Goal: Information Seeking & Learning: Find specific fact

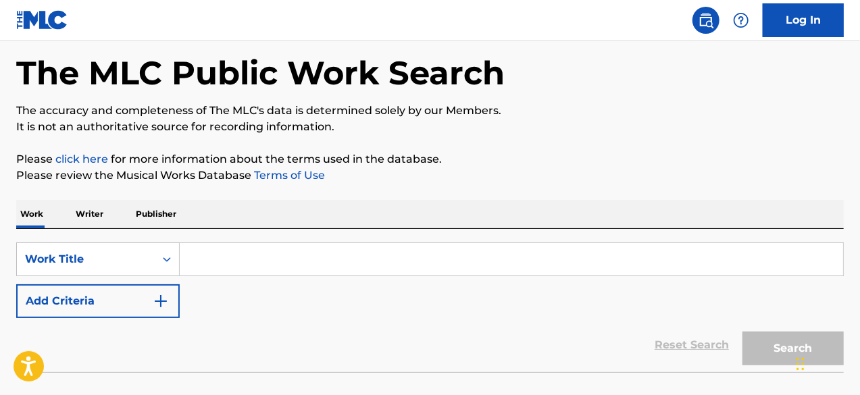
scroll to position [135, 0]
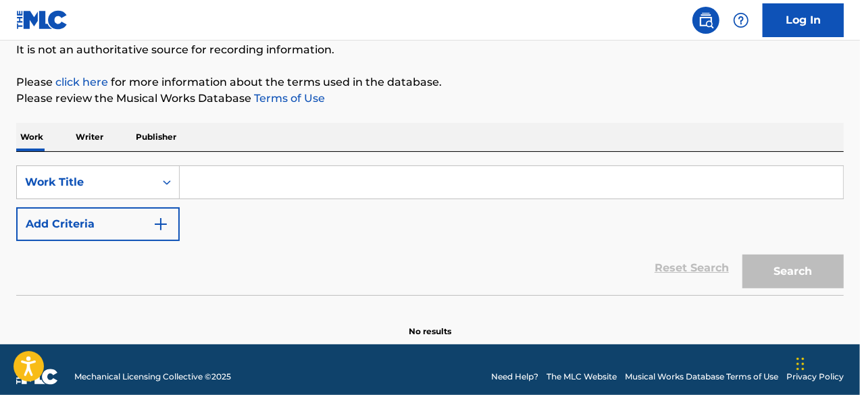
click at [285, 176] on input "Search Form" at bounding box center [511, 182] width 663 height 32
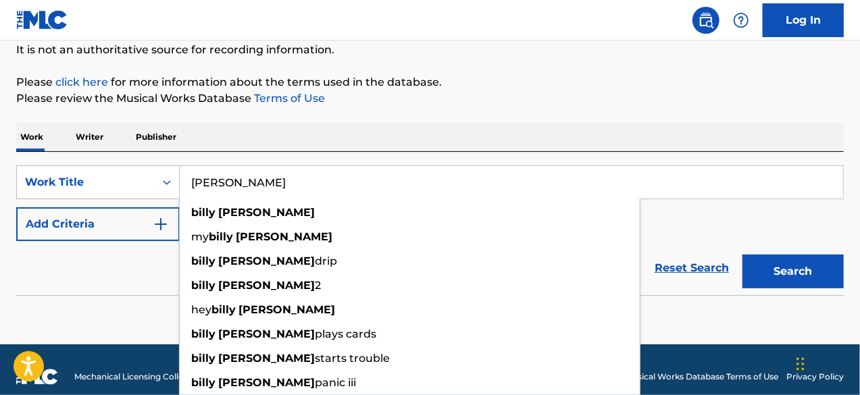
type input "[PERSON_NAME]"
click at [7, 246] on div "The MLC Public Work Search The accuracy and completeness of The MLC's data is d…" at bounding box center [430, 138] width 860 height 399
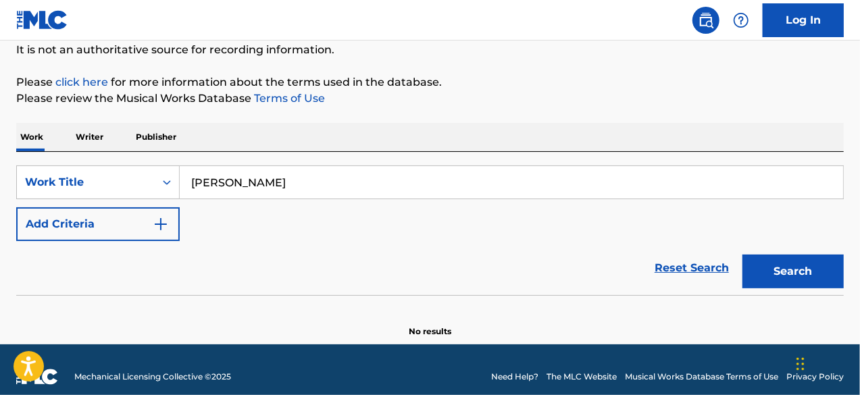
click at [94, 226] on button "Add Criteria" at bounding box center [97, 224] width 163 height 34
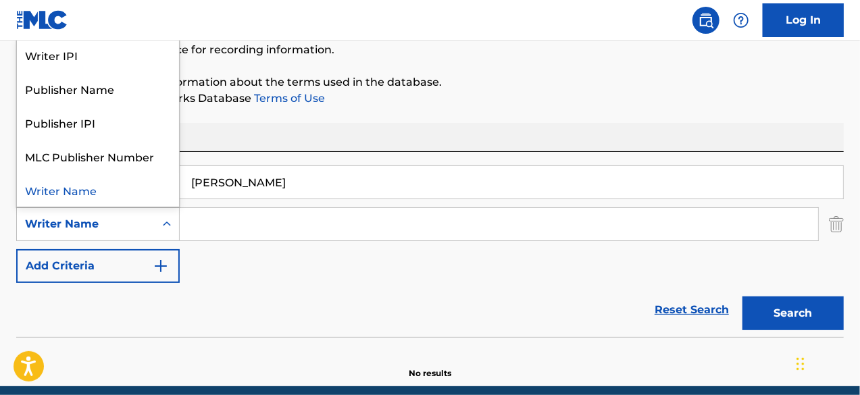
click at [104, 220] on div "Writer Name" at bounding box center [86, 224] width 122 height 16
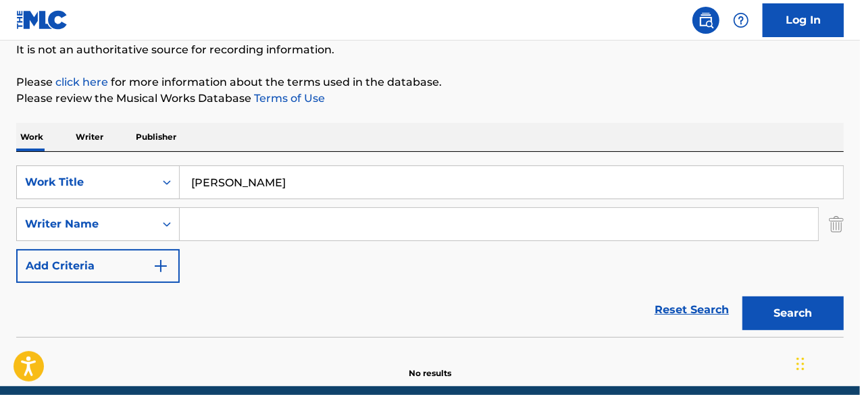
click at [390, 251] on div "SearchWithCriteriacbc94478-f9a2-4cd8-b954-ffff1464b5e9 Work Title [PERSON_NAME]…" at bounding box center [429, 224] width 827 height 118
click at [335, 224] on input "Search Form" at bounding box center [499, 224] width 638 height 32
paste input "Mat [PERSON_NAME]"
click at [771, 309] on button "Search" at bounding box center [792, 314] width 101 height 34
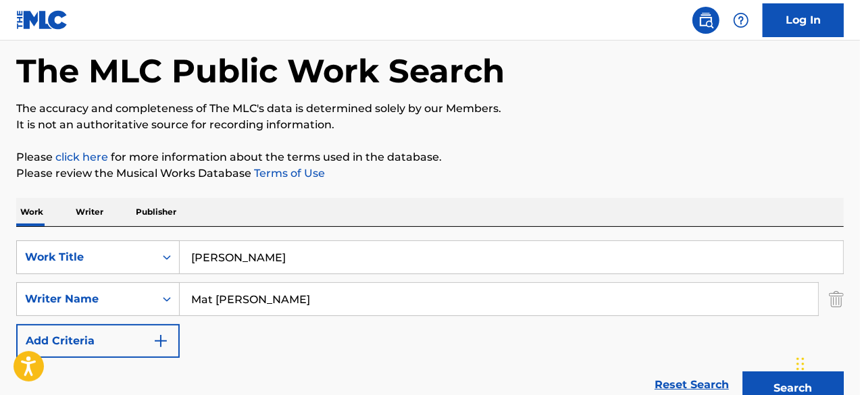
scroll to position [55, 0]
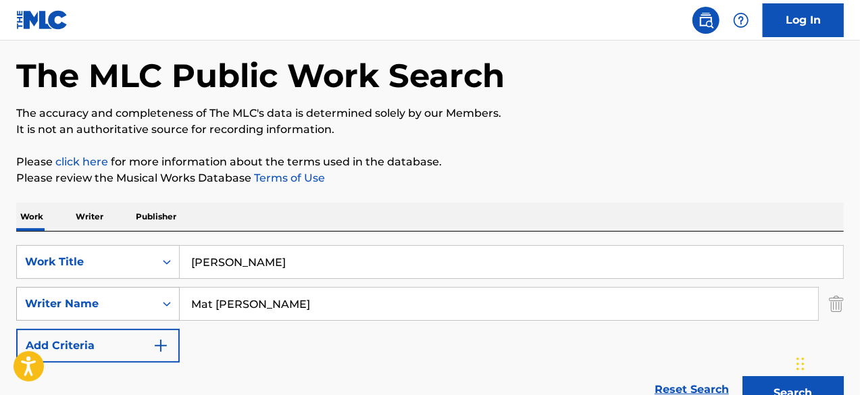
drag, startPoint x: 258, startPoint y: 305, endPoint x: 177, endPoint y: 304, distance: 81.1
click at [177, 304] on div "SearchWithCriteria9f1aa833-dd46-4dc4-aca5-b1434b76d92c Writer Name [PERSON_NAME]" at bounding box center [429, 304] width 827 height 34
paste input "[PERSON_NAME]"
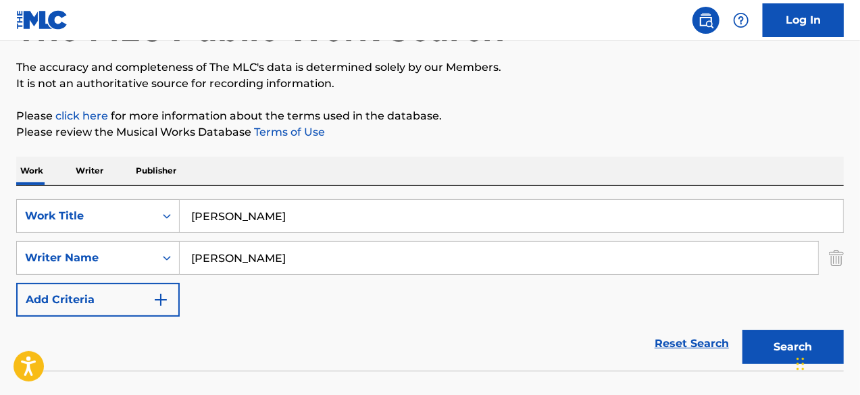
scroll to position [123, 0]
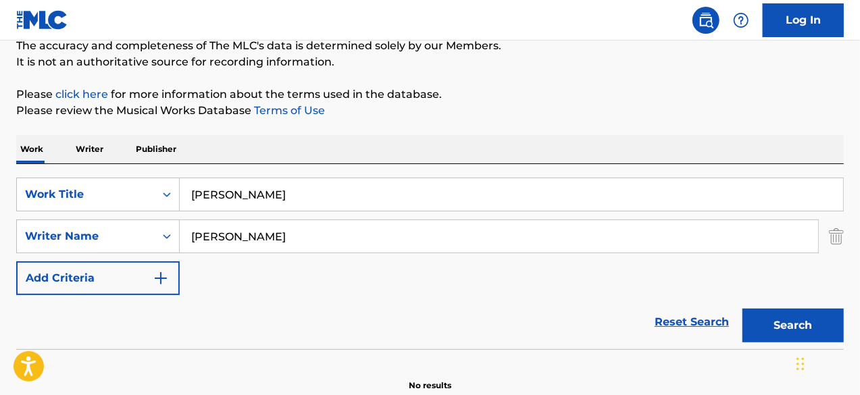
type input "[PERSON_NAME]"
click at [784, 320] on button "Search" at bounding box center [792, 326] width 101 height 34
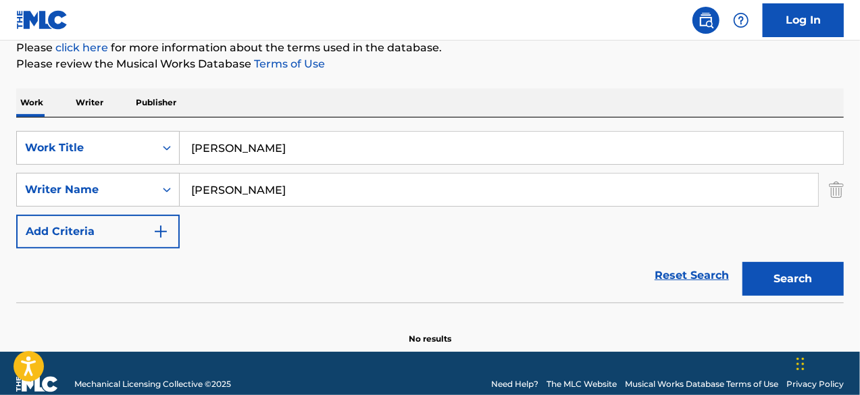
scroll to position [190, 0]
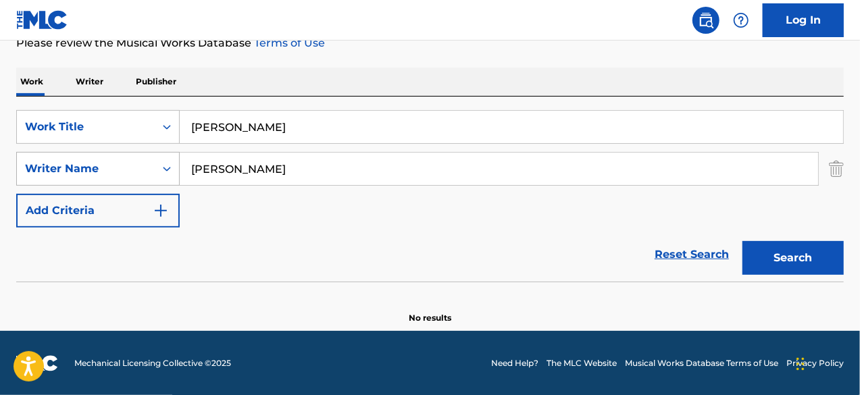
drag, startPoint x: 280, startPoint y: 172, endPoint x: 173, endPoint y: 160, distance: 107.3
click at [173, 160] on div "SearchWithCriteria9f1aa833-dd46-4dc4-aca5-b1434b76d92c Writer Name [PERSON_NAME]" at bounding box center [429, 169] width 827 height 34
click at [757, 257] on button "Search" at bounding box center [792, 258] width 101 height 34
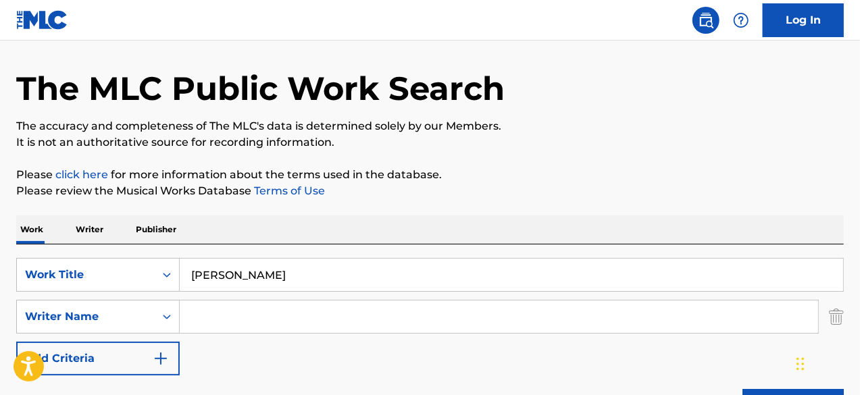
scroll to position [0, 0]
